Goal: Find contact information: Find contact information

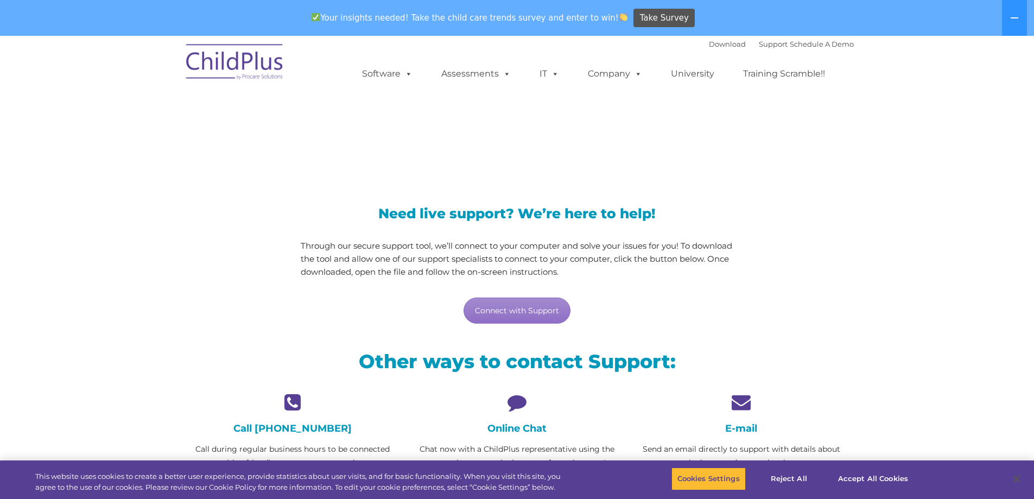
click at [516, 401] on icon at bounding box center [517, 401] width 208 height 19
click at [507, 424] on h4 "Online Chat" at bounding box center [517, 428] width 208 height 12
click at [513, 433] on h4 "Online Chat" at bounding box center [517, 428] width 208 height 12
click at [531, 427] on h4 "Online Chat" at bounding box center [517, 428] width 208 height 12
click at [866, 478] on button "Accept All Cookies" at bounding box center [873, 478] width 82 height 23
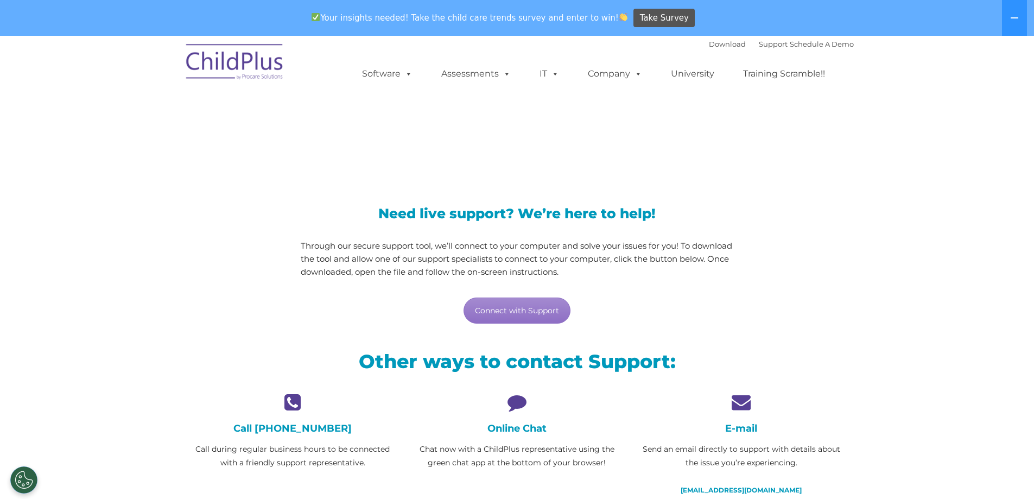
click at [512, 404] on icon at bounding box center [517, 401] width 208 height 19
click at [513, 405] on icon at bounding box center [517, 401] width 208 height 19
click at [514, 405] on icon at bounding box center [517, 401] width 208 height 19
click at [518, 314] on link "Connect with Support" at bounding box center [517, 310] width 107 height 26
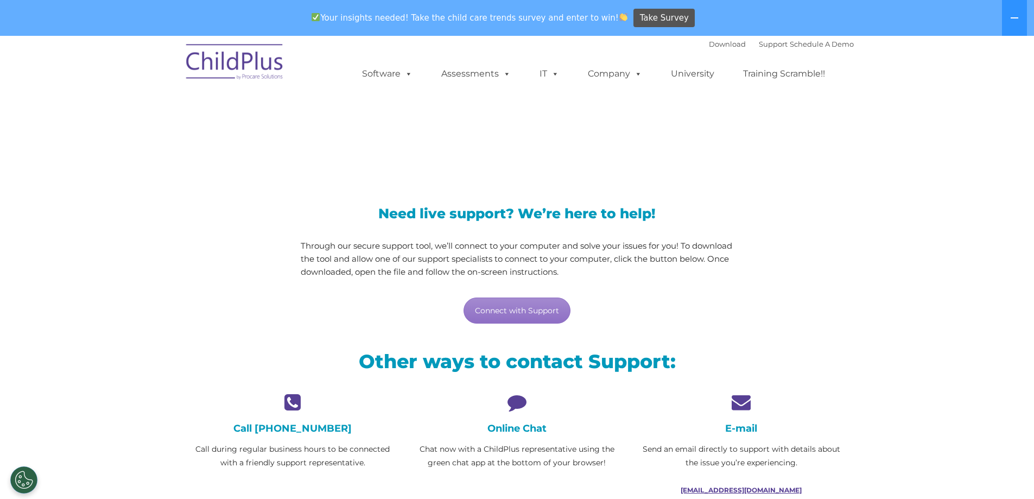
click at [753, 488] on link "[EMAIL_ADDRESS][DOMAIN_NAME]" at bounding box center [741, 490] width 121 height 8
